Goal: Information Seeking & Learning: Learn about a topic

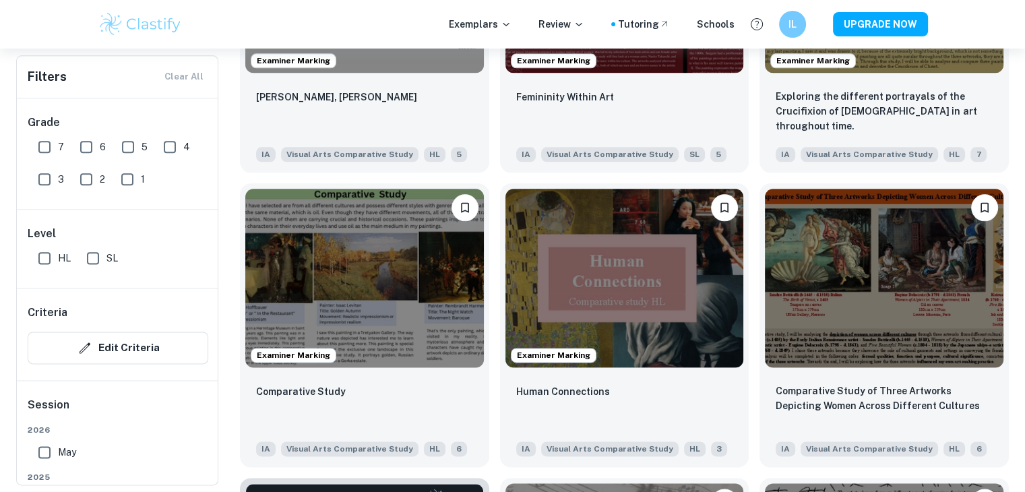
scroll to position [1672, 0]
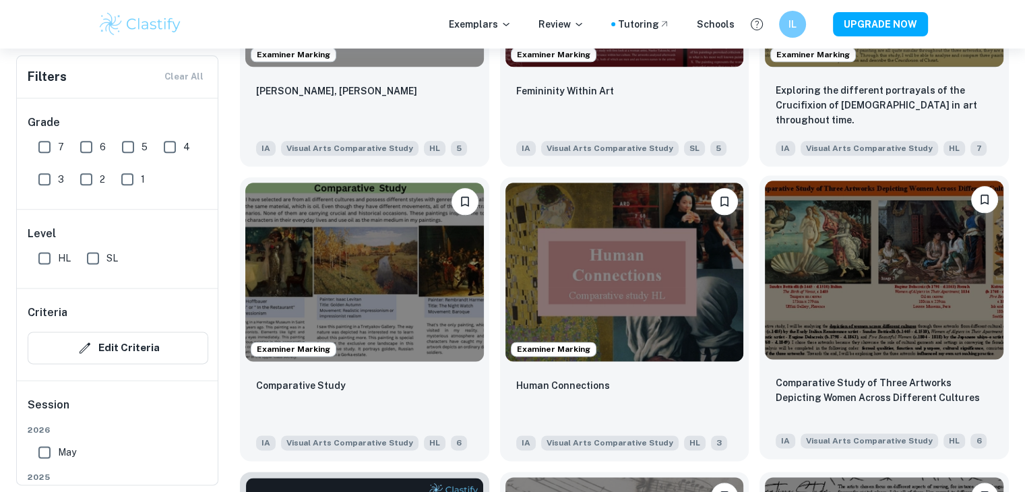
click at [851, 236] on img at bounding box center [884, 270] width 239 height 179
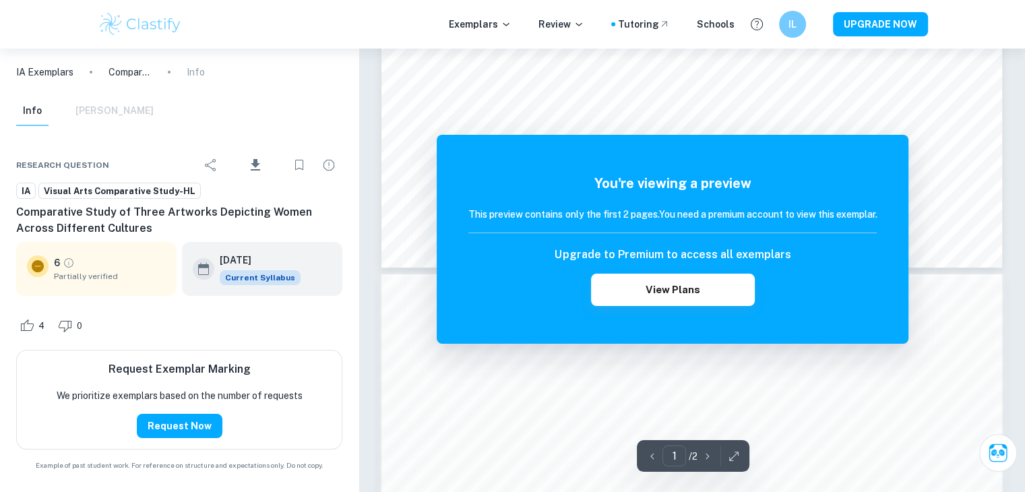
scroll to position [175, 0]
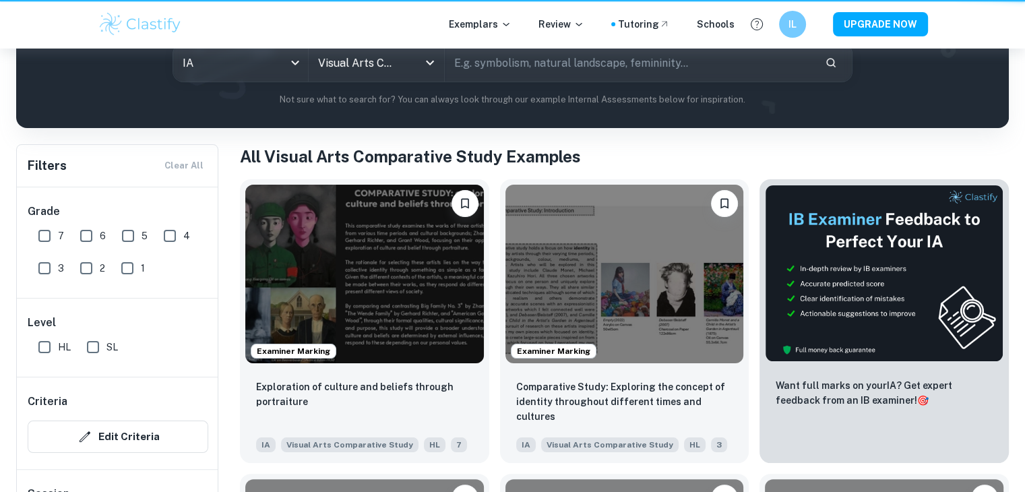
scroll to position [1672, 0]
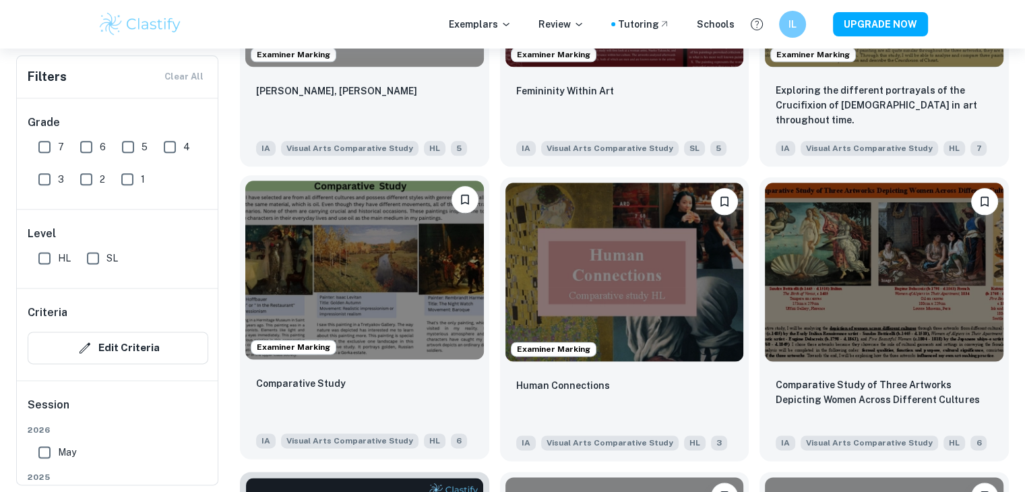
click at [380, 270] on img at bounding box center [364, 270] width 239 height 179
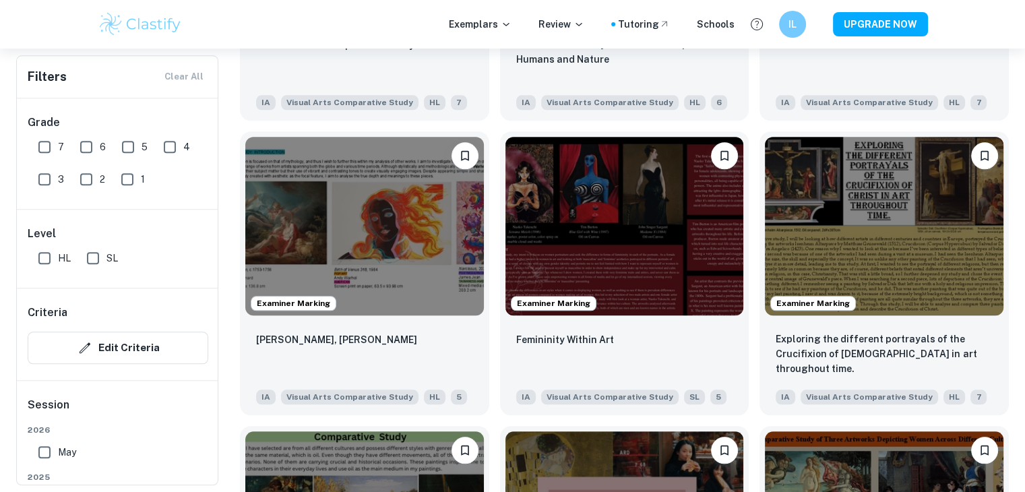
scroll to position [1418, 0]
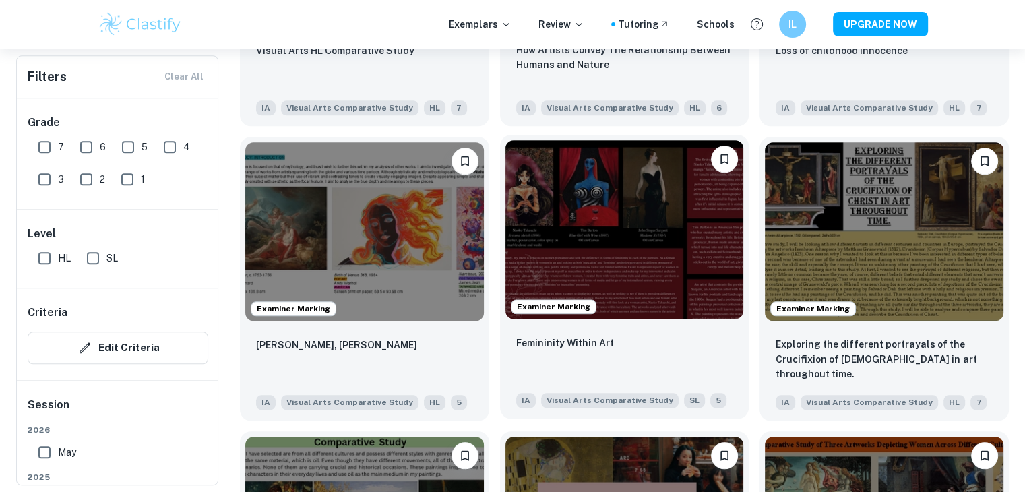
click at [620, 208] on img at bounding box center [625, 229] width 239 height 179
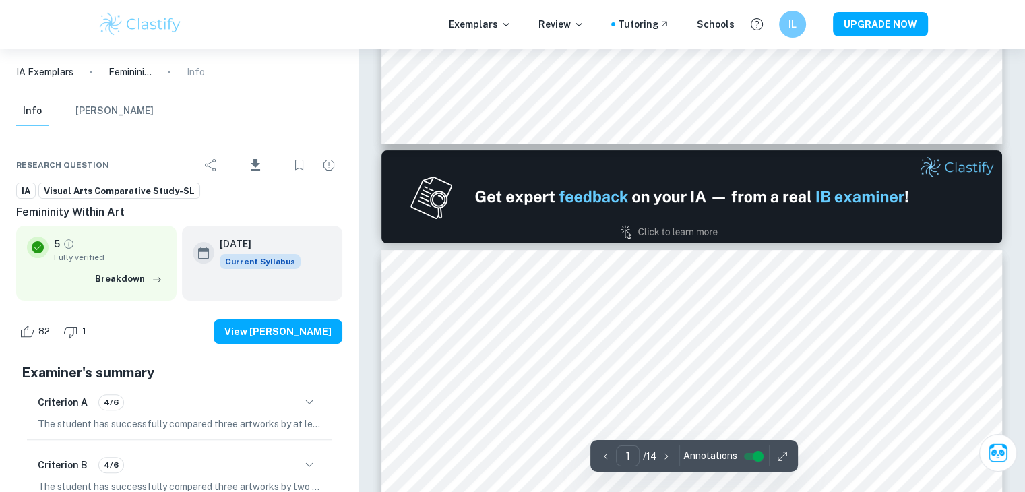
type input "2"
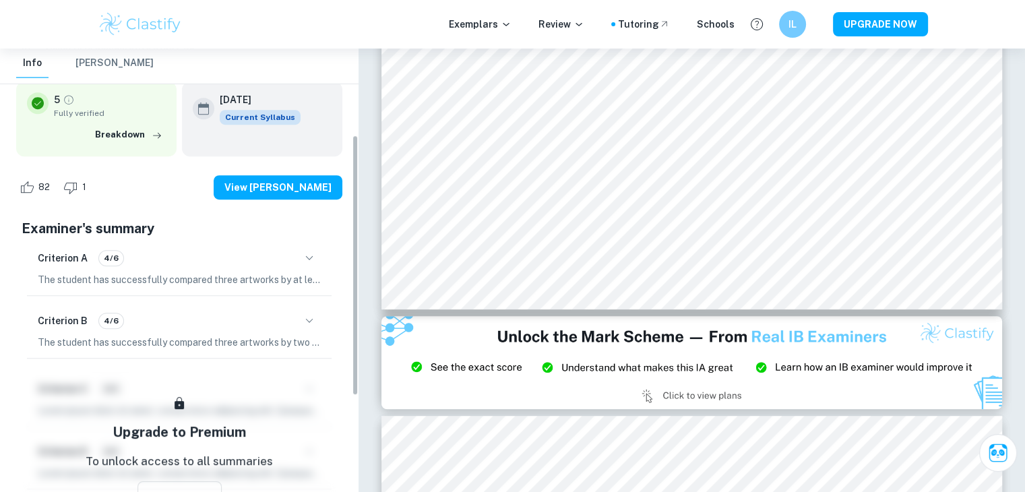
scroll to position [146, 0]
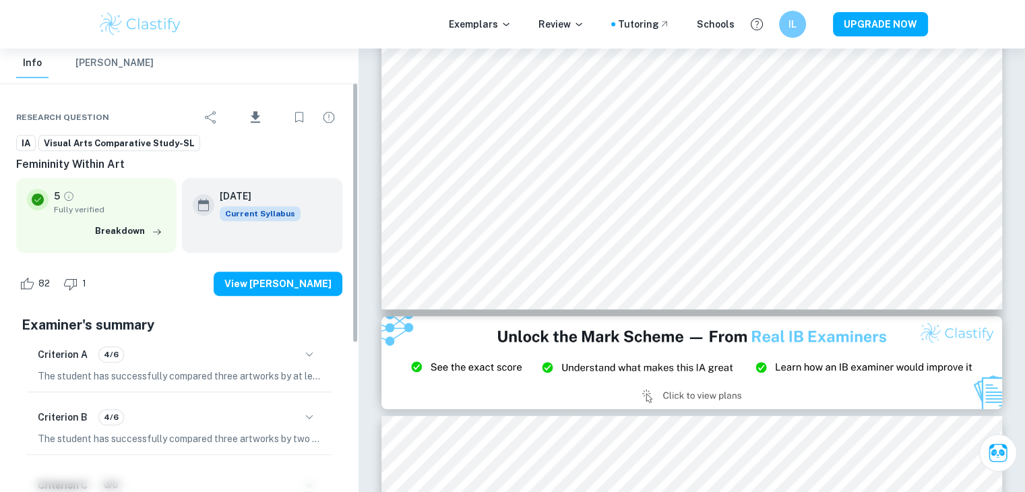
drag, startPoint x: 353, startPoint y: 191, endPoint x: 352, endPoint y: 219, distance: 28.3
click at [352, 219] on div "IA Exemplars Femininity Within Art Info Info Mark Scheme Research question Down…" at bounding box center [179, 271] width 359 height 444
click at [305, 284] on button "View [PERSON_NAME]" at bounding box center [278, 284] width 129 height 24
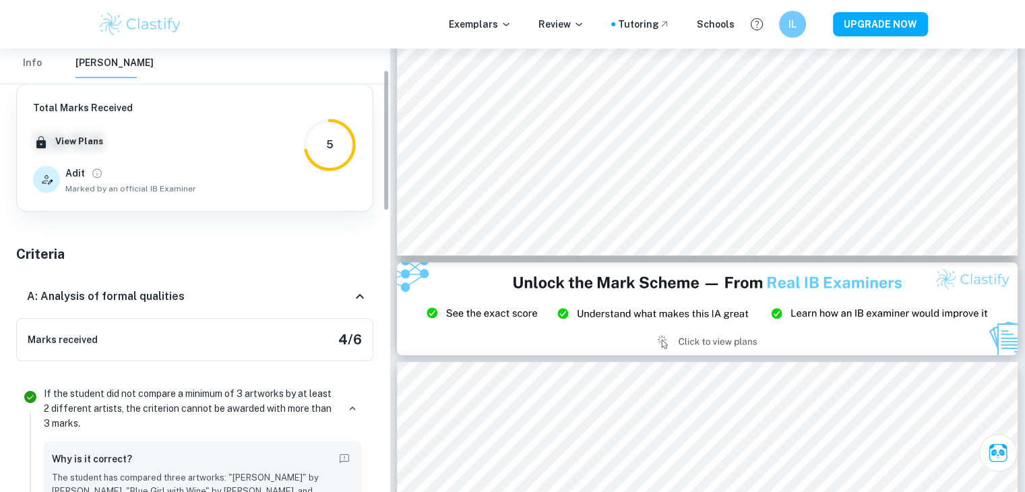
scroll to position [0, 0]
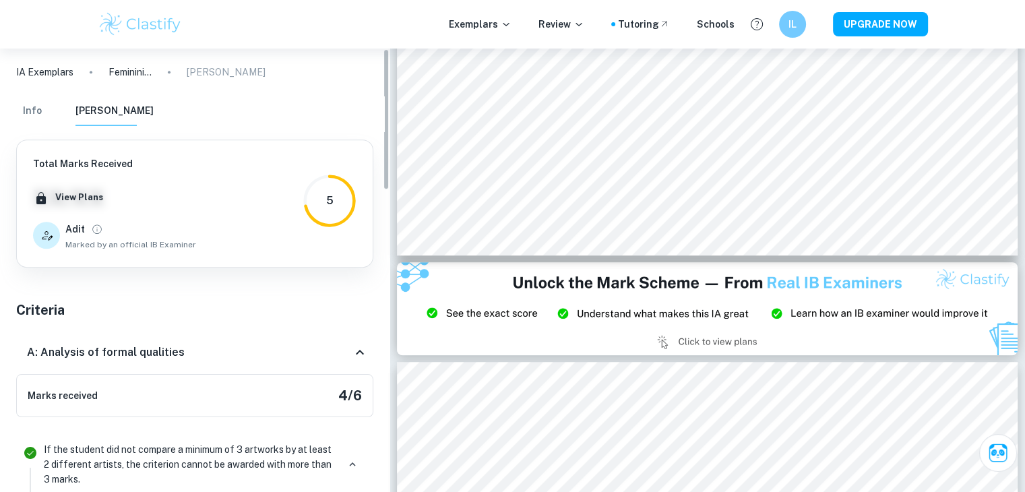
drag, startPoint x: 384, startPoint y: 166, endPoint x: 364, endPoint y: 124, distance: 46.1
click at [364, 124] on div "IA Exemplars Femininity Within Art Mark Scheme Info Mark Scheme Total Marks Rec…" at bounding box center [195, 271] width 390 height 444
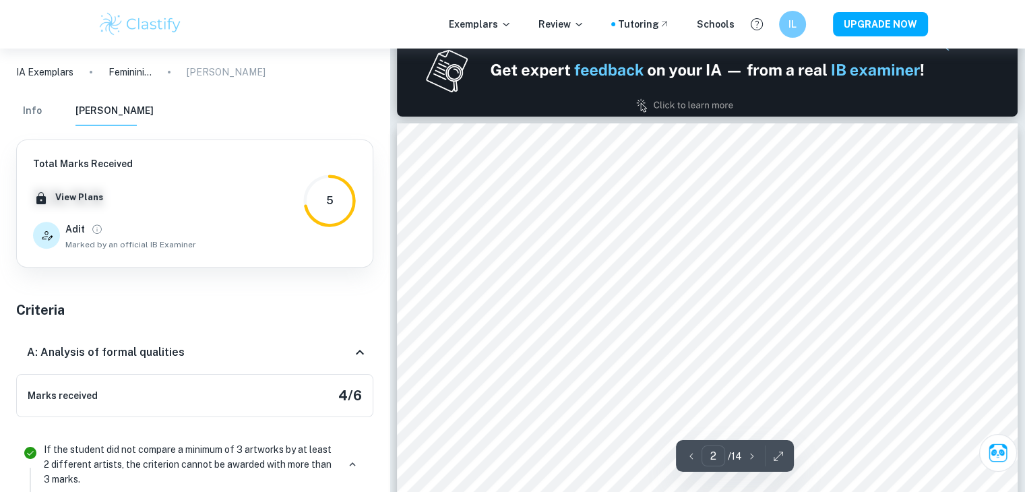
scroll to position [453, 0]
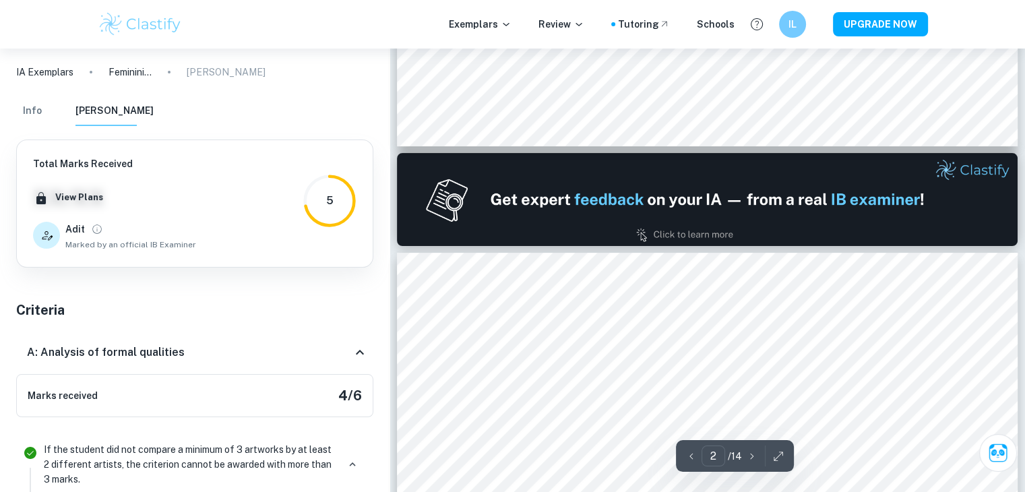
type input "1"
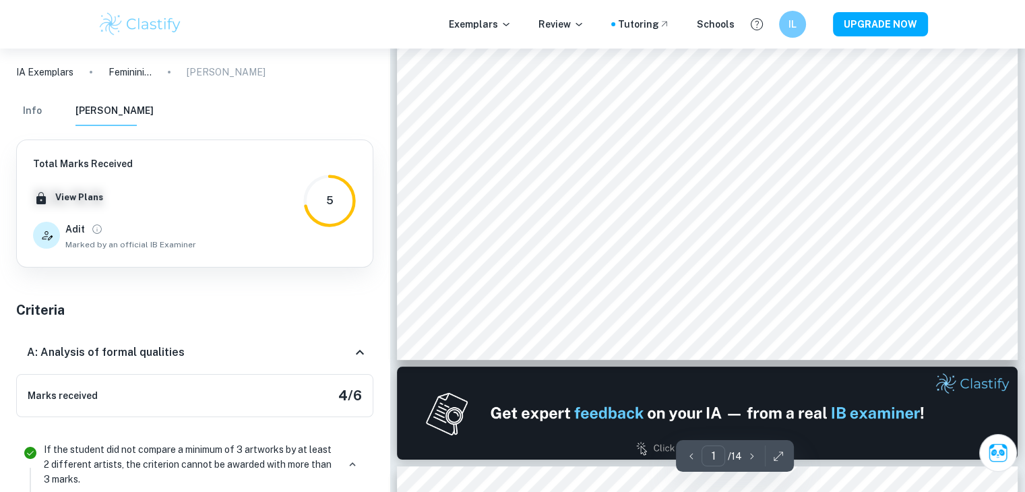
scroll to position [43, 0]
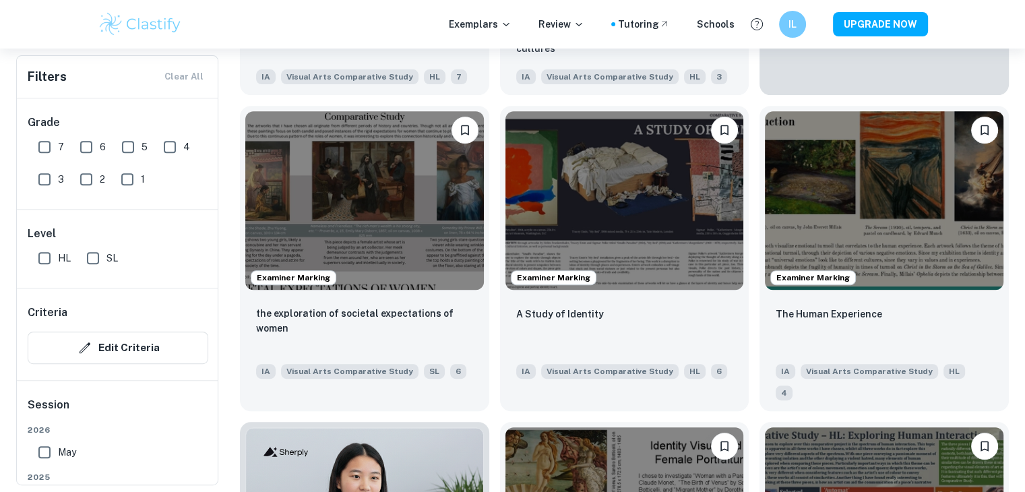
scroll to position [549, 0]
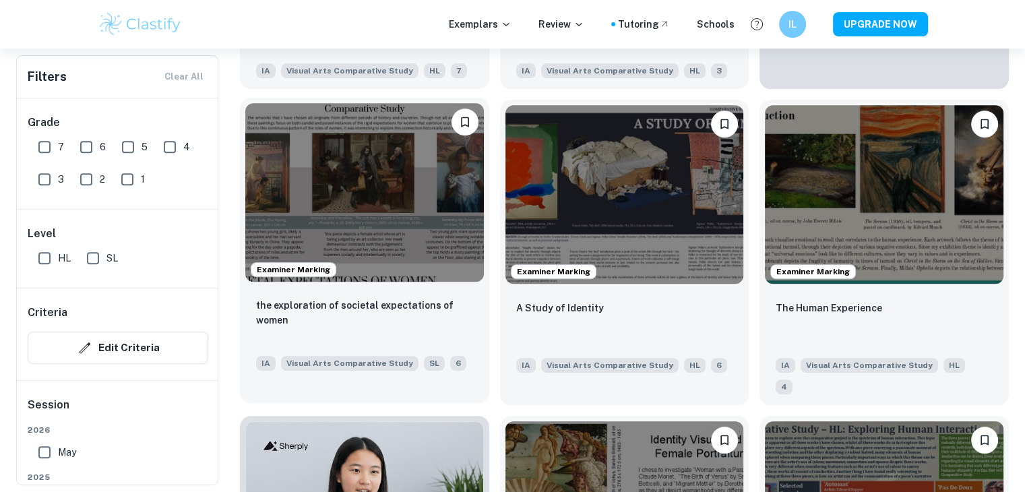
click at [411, 197] on img at bounding box center [364, 192] width 239 height 179
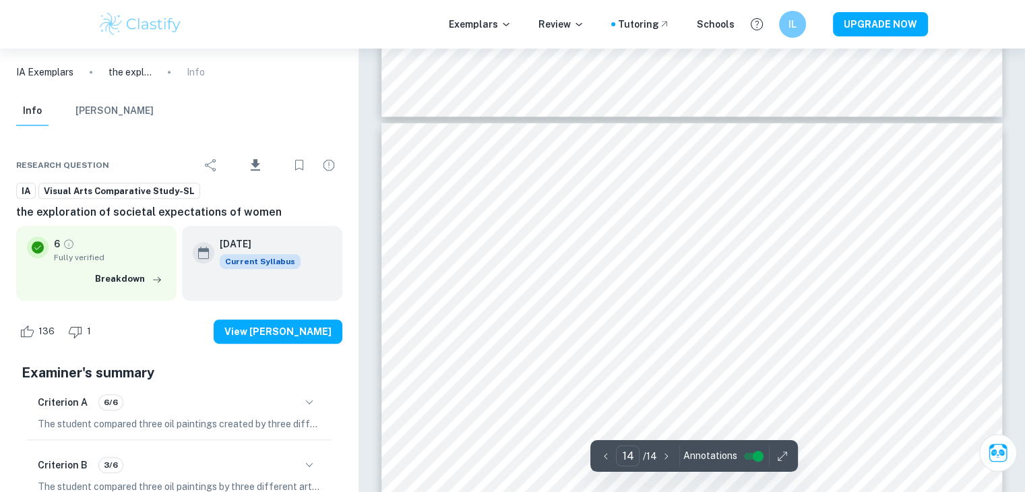
scroll to position [5858, 0]
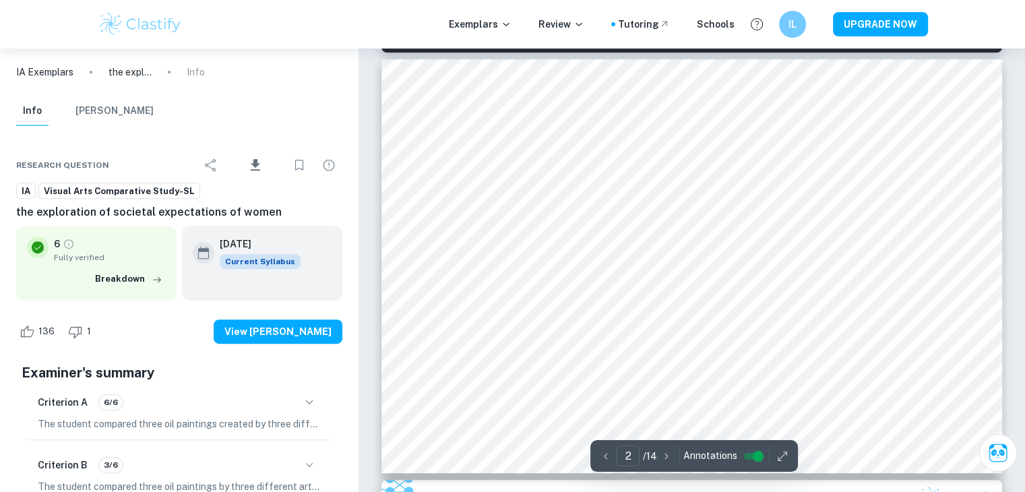
type input "1"
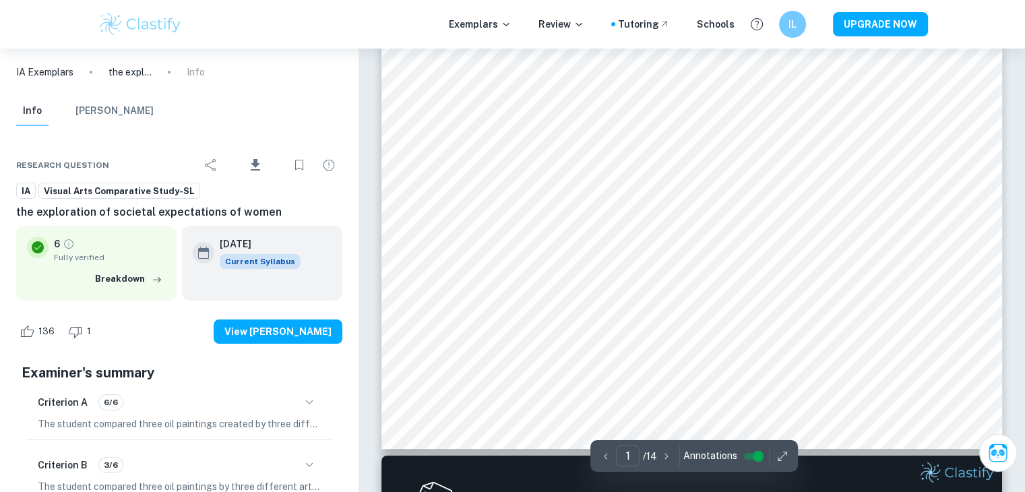
scroll to position [0, 0]
